Goal: Transaction & Acquisition: Purchase product/service

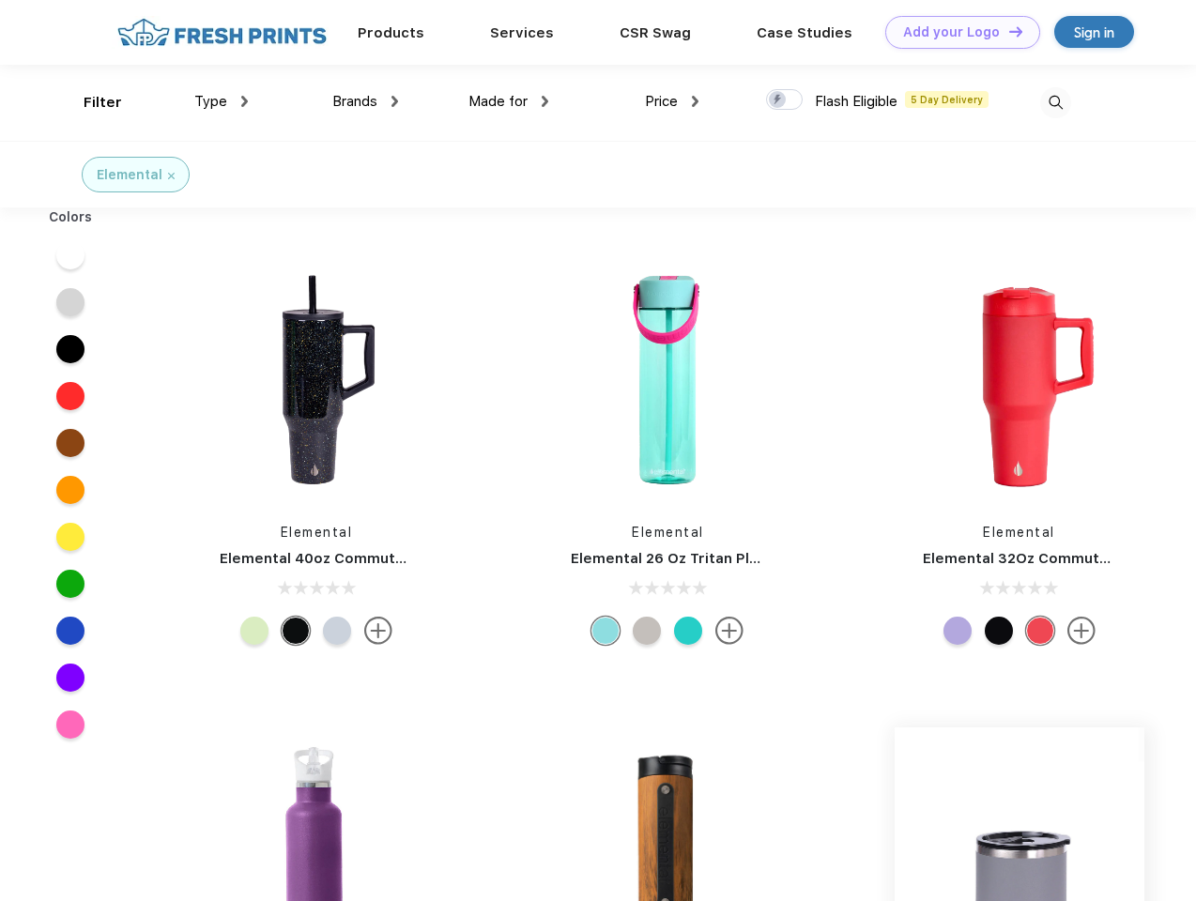
scroll to position [1, 0]
click at [956, 32] on link "Add your Logo Design Tool" at bounding box center [962, 32] width 155 height 33
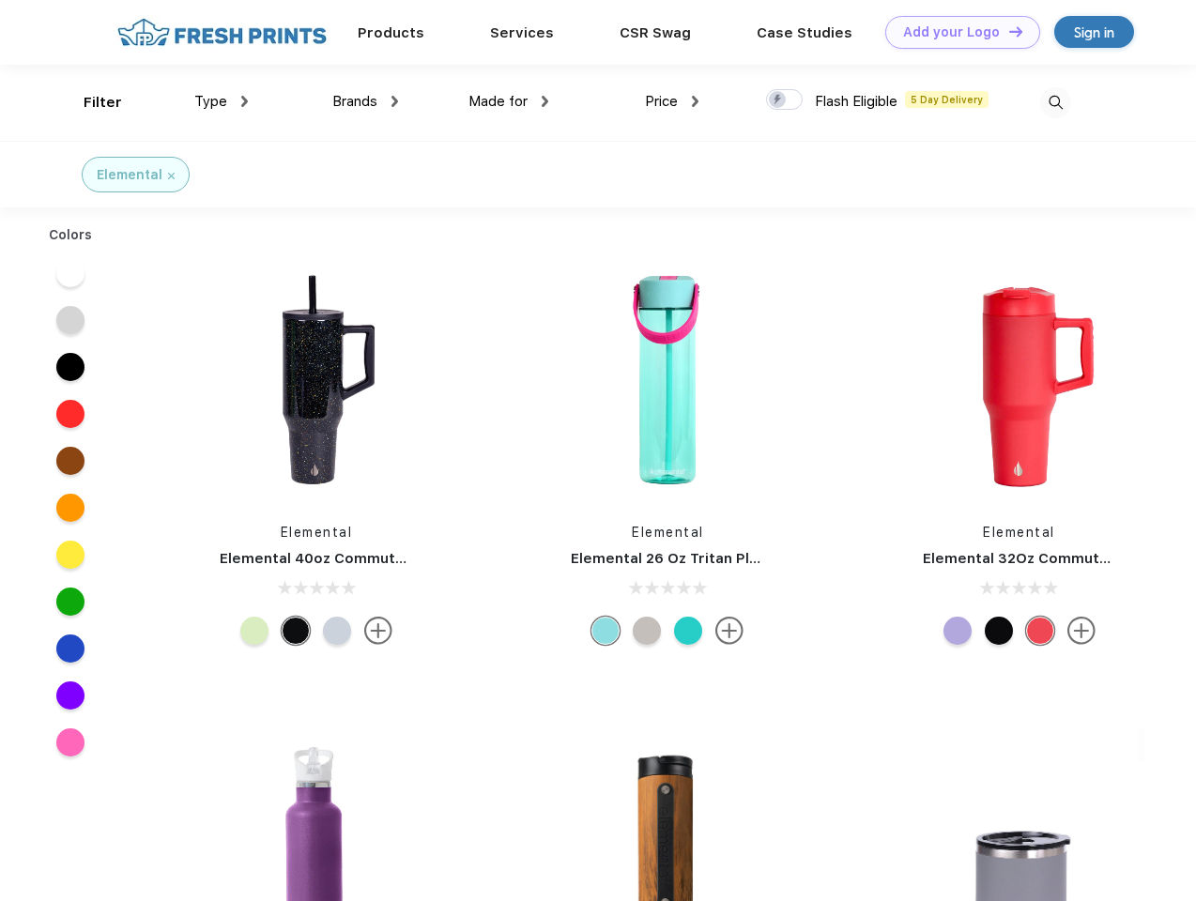
click at [0, 0] on div "Design Tool" at bounding box center [0, 0] width 0 height 0
click at [1007, 31] on link "Add your Logo Design Tool" at bounding box center [962, 32] width 155 height 33
click at [90, 102] on div "Filter" at bounding box center [103, 103] width 38 height 22
click at [222, 101] on span "Type" at bounding box center [210, 101] width 33 height 17
click at [365, 101] on span "Brands" at bounding box center [354, 101] width 45 height 17
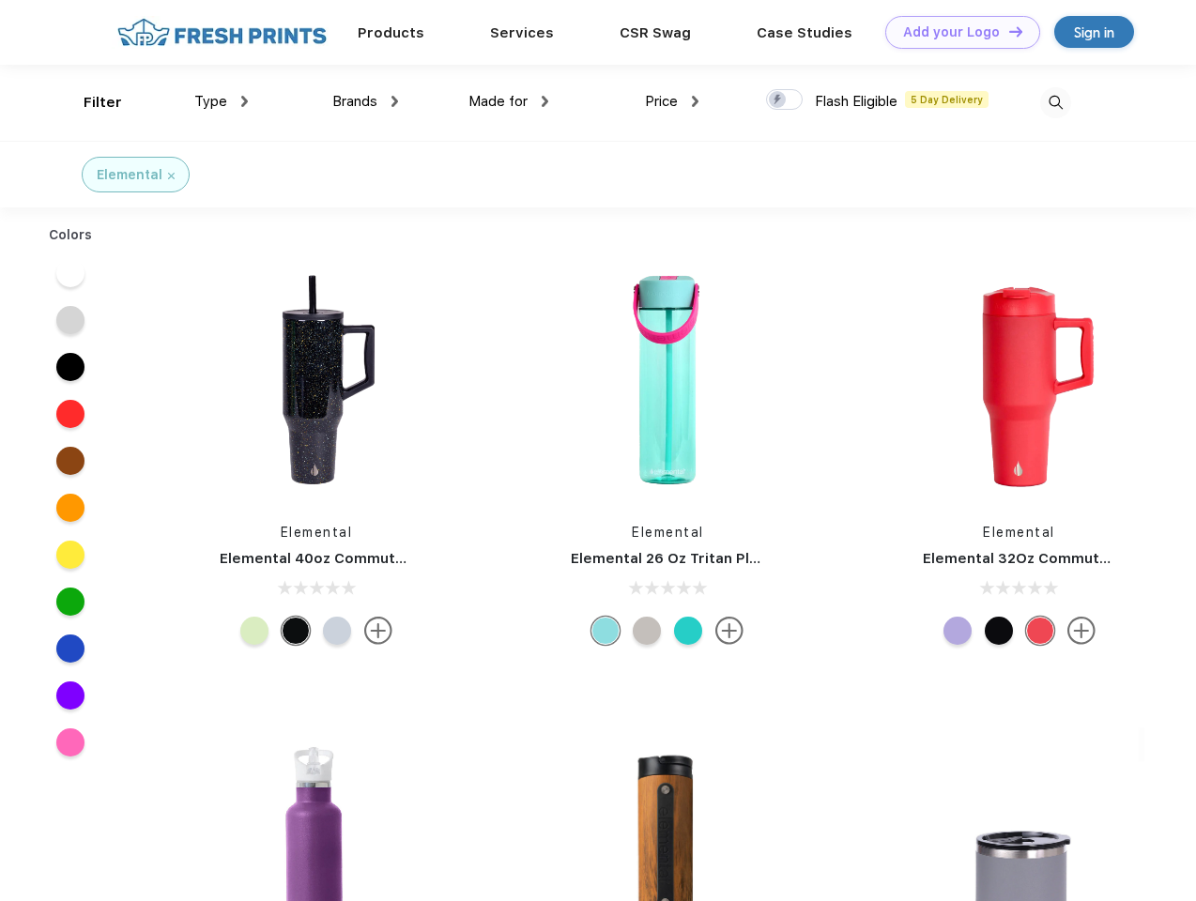
click at [509, 101] on span "Made for" at bounding box center [498, 101] width 59 height 17
click at [672, 101] on span "Price" at bounding box center [661, 101] width 33 height 17
click at [785, 100] on div at bounding box center [784, 99] width 37 height 21
click at [778, 100] on input "checkbox" at bounding box center [772, 94] width 12 height 12
click at [1055, 102] on img at bounding box center [1055, 102] width 31 height 31
